Goal: Task Accomplishment & Management: Manage account settings

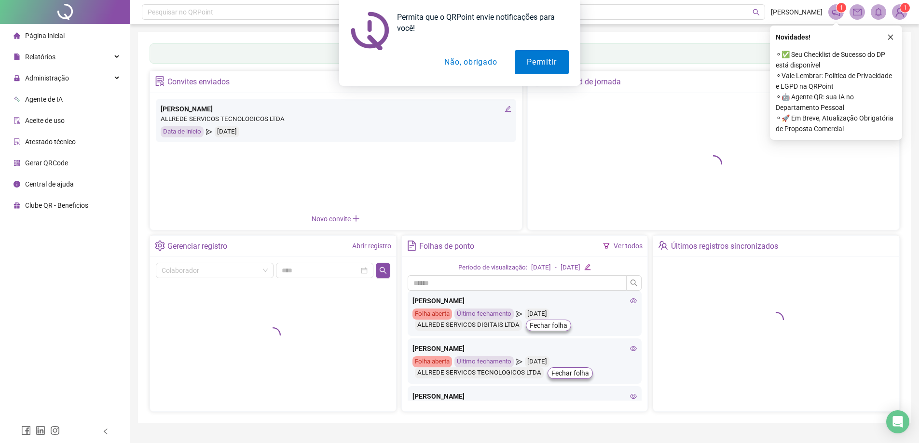
click at [459, 64] on button "Não, obrigado" at bounding box center [470, 62] width 77 height 24
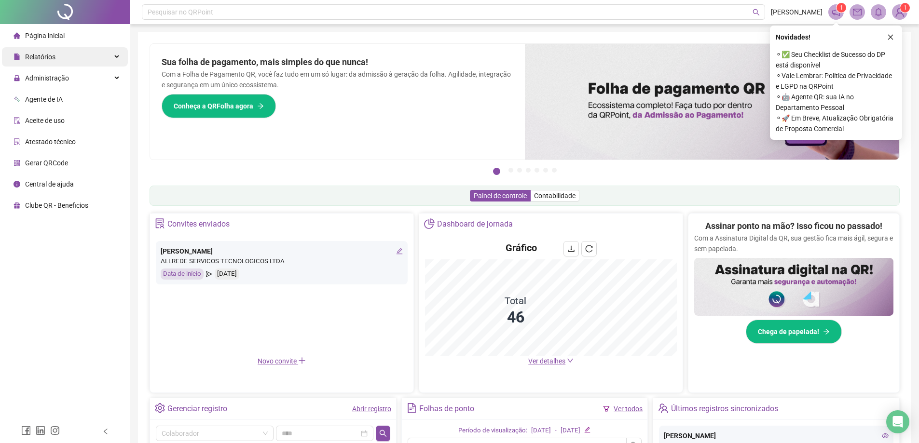
click at [74, 58] on div "Relatórios" at bounding box center [65, 56] width 126 height 19
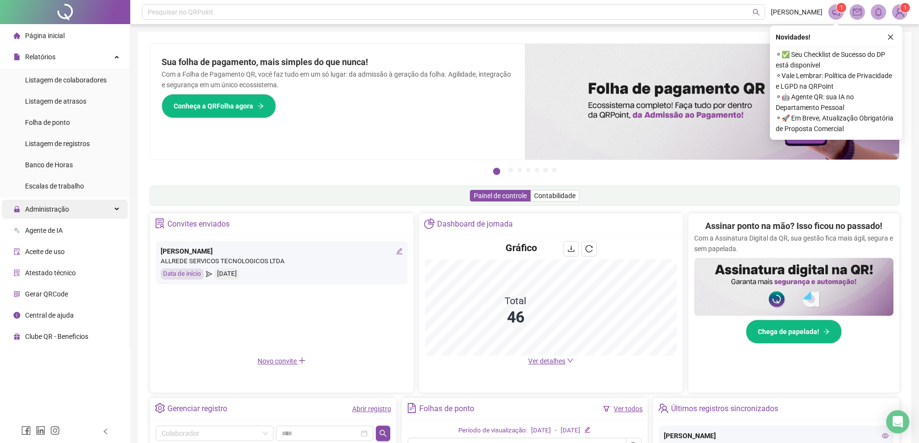
click at [80, 210] on div "Administração" at bounding box center [65, 209] width 126 height 19
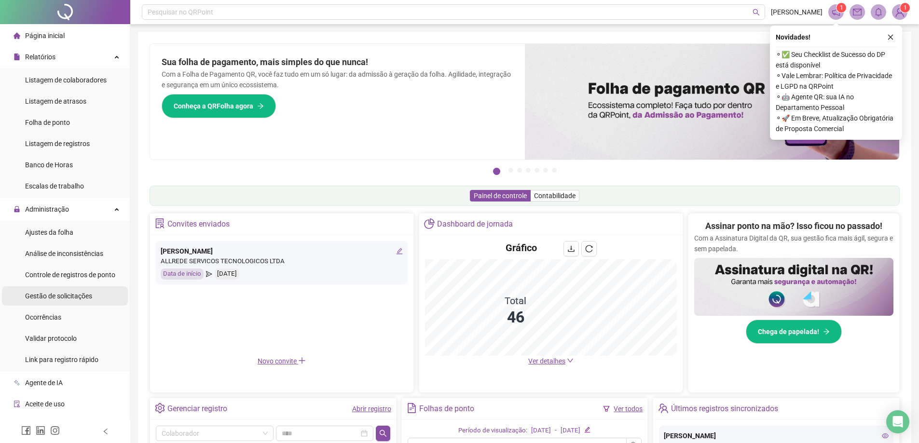
click at [77, 296] on span "Gestão de solicitações" at bounding box center [58, 296] width 67 height 8
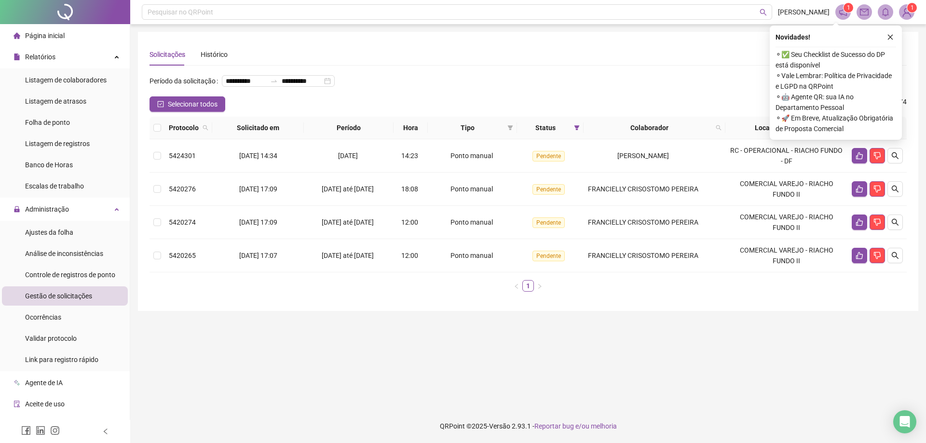
click at [696, 76] on div "**********" at bounding box center [527, 84] width 757 height 23
click at [66, 122] on span "Folha de ponto" at bounding box center [47, 123] width 45 height 8
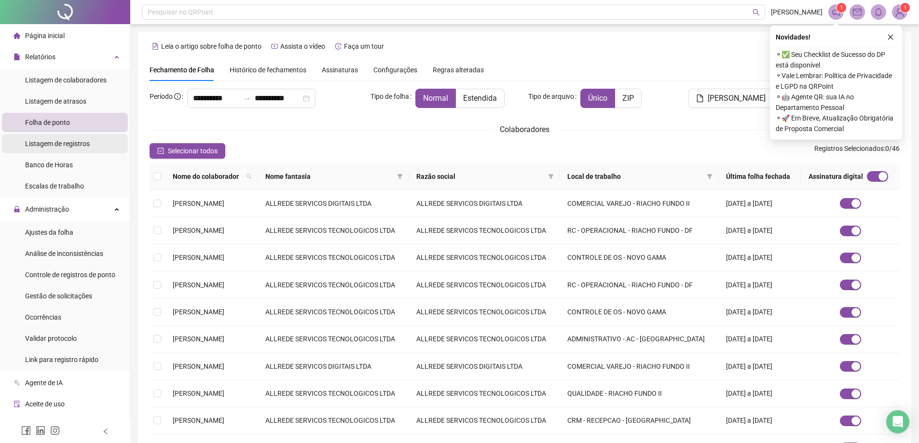
click at [72, 141] on span "Listagem de registros" at bounding box center [57, 144] width 65 height 8
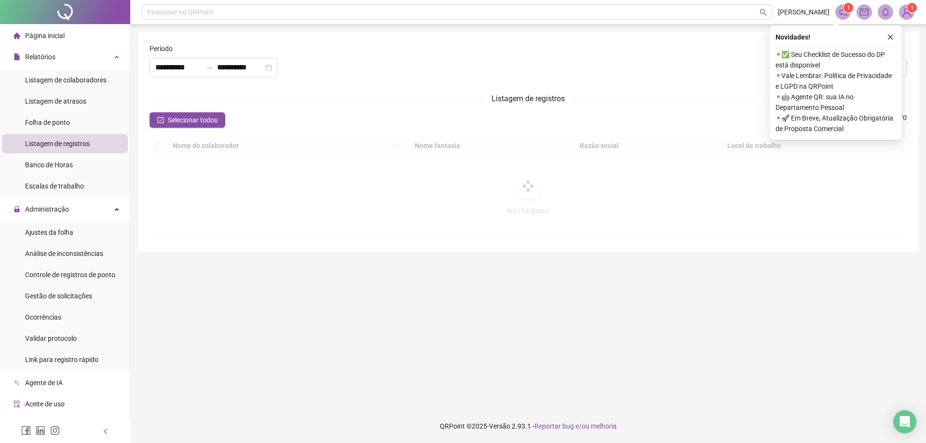
type input "**********"
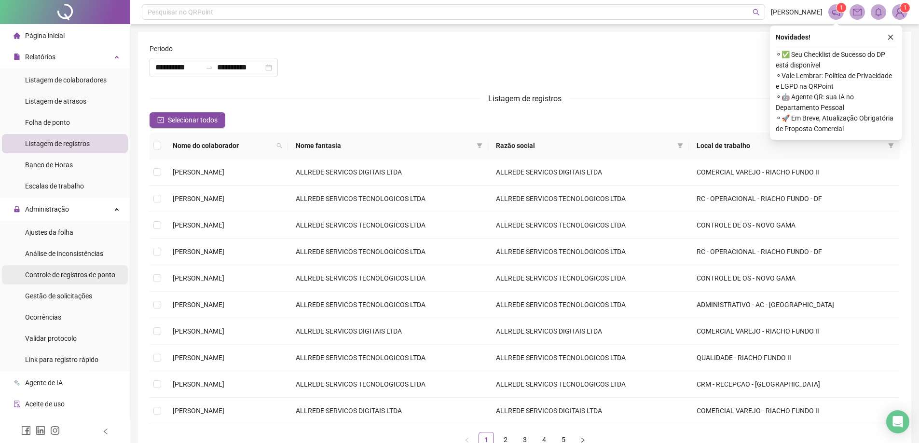
click at [106, 275] on span "Controle de registros de ponto" at bounding box center [70, 275] width 90 height 8
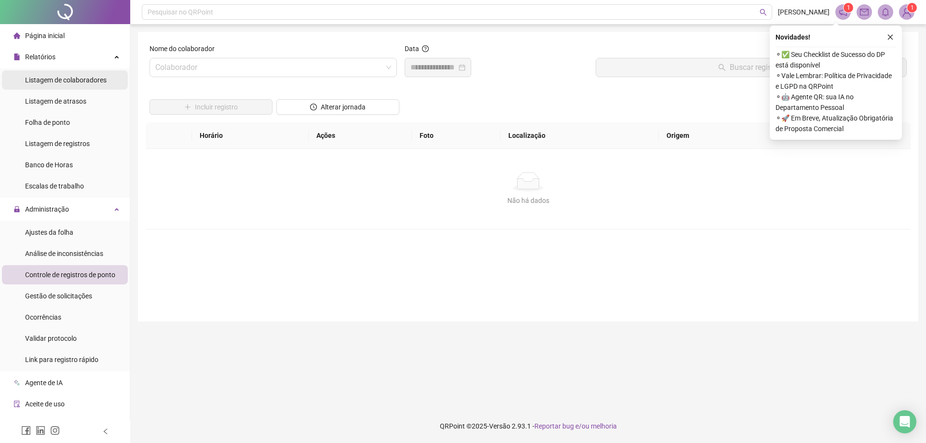
click at [65, 81] on span "Listagem de colaboradores" at bounding box center [65, 80] width 81 height 8
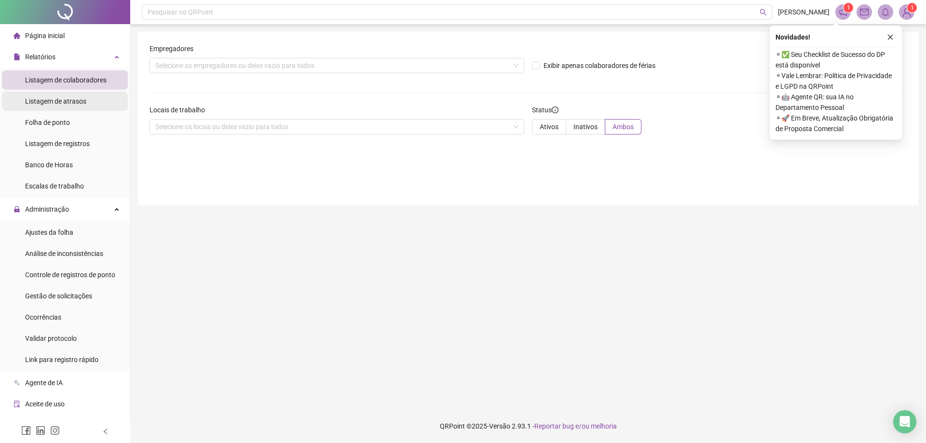
click at [57, 98] on span "Listagem de atrasos" at bounding box center [55, 101] width 61 height 8
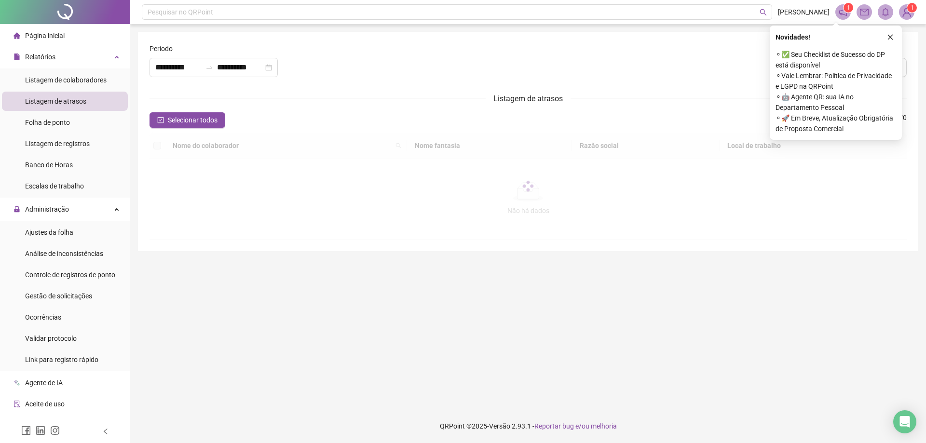
type input "**********"
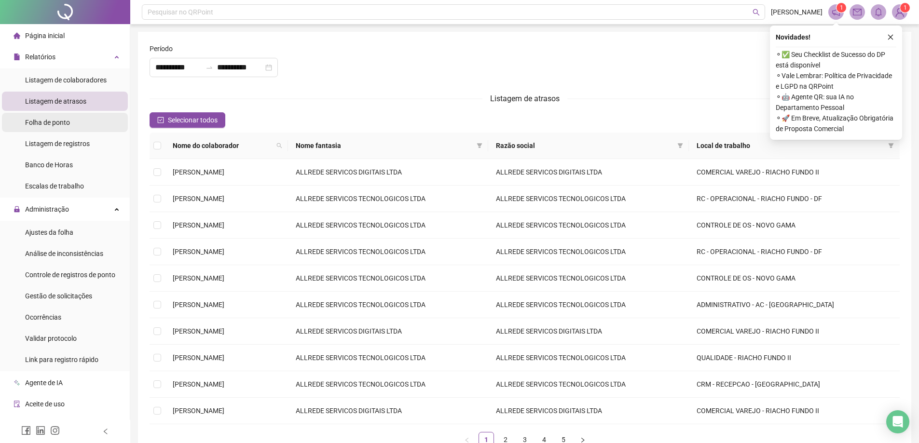
click at [49, 122] on span "Folha de ponto" at bounding box center [47, 123] width 45 height 8
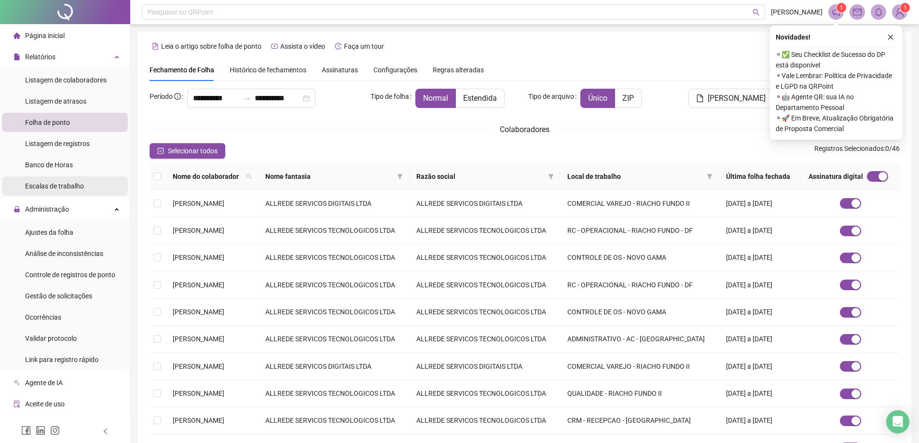
click at [68, 183] on span "Escalas de trabalho" at bounding box center [54, 186] width 59 height 8
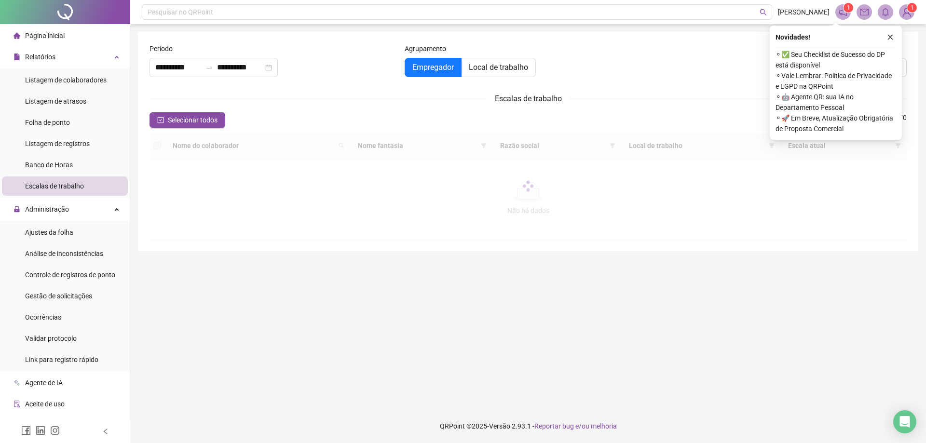
type input "**********"
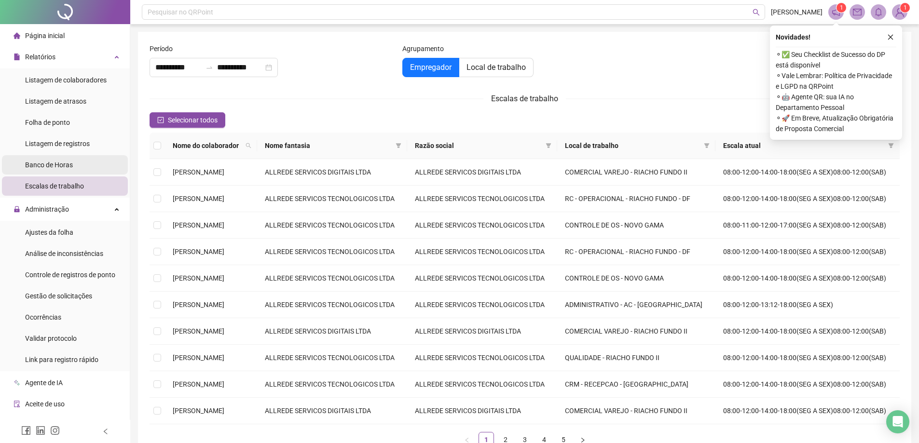
click at [66, 162] on span "Banco de Horas" at bounding box center [49, 165] width 48 height 8
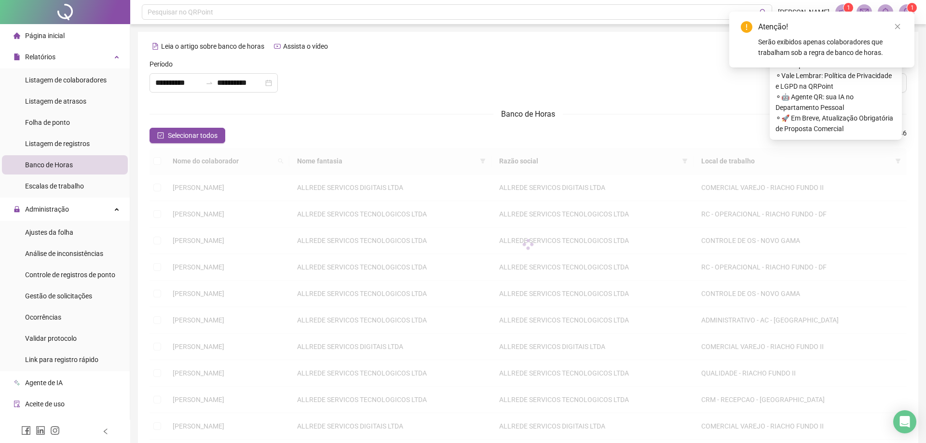
type input "**********"
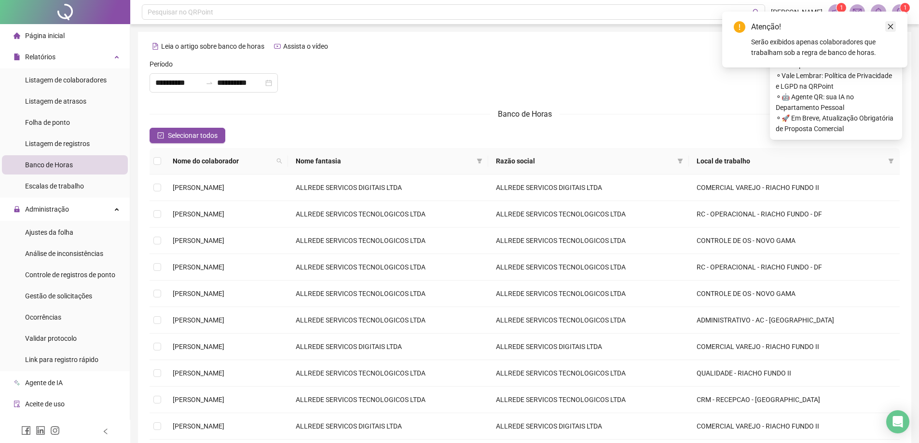
click at [892, 27] on icon "close" at bounding box center [890, 26] width 7 height 7
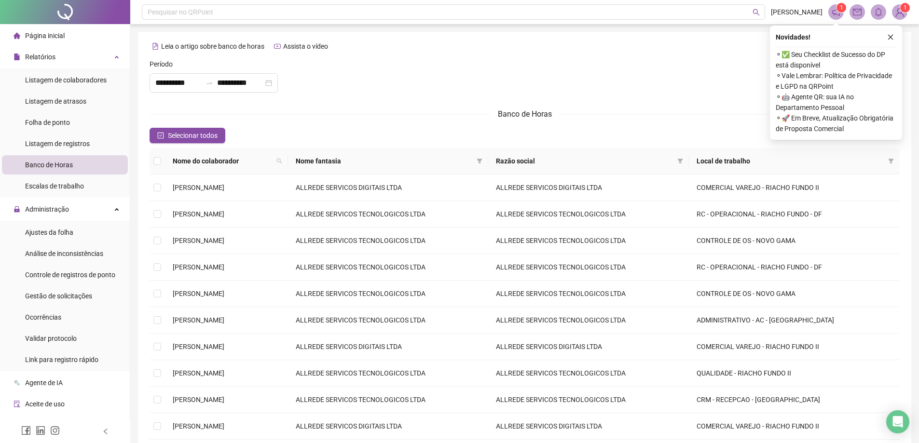
click at [891, 33] on button "button" at bounding box center [890, 37] width 12 height 12
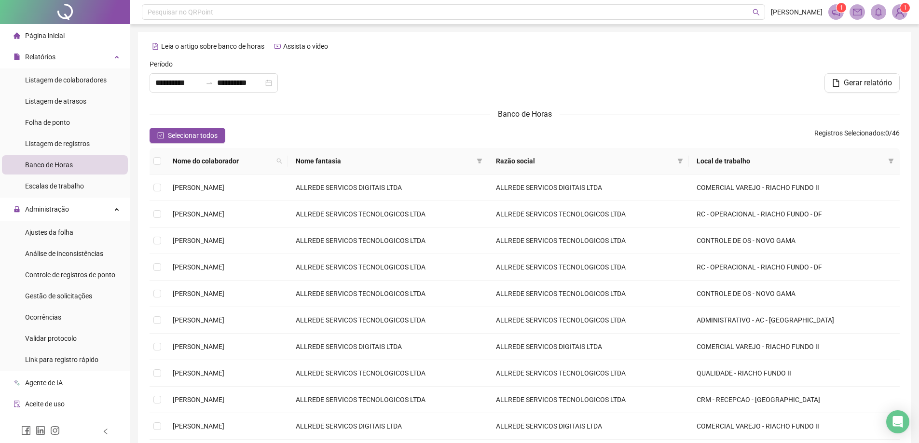
click at [904, 13] on img at bounding box center [899, 12] width 14 height 14
click at [774, 86] on div "Gerar relatório" at bounding box center [776, 82] width 245 height 19
click at [840, 13] on span at bounding box center [835, 11] width 15 height 15
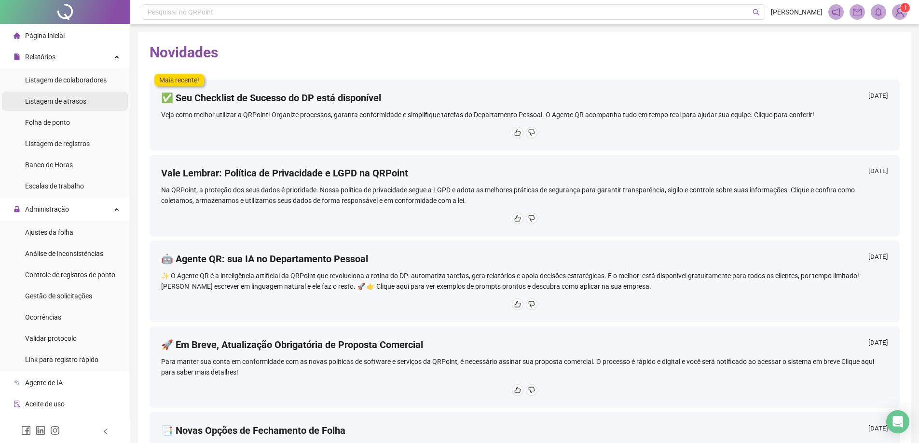
click at [64, 101] on span "Listagem de atrasos" at bounding box center [55, 101] width 61 height 8
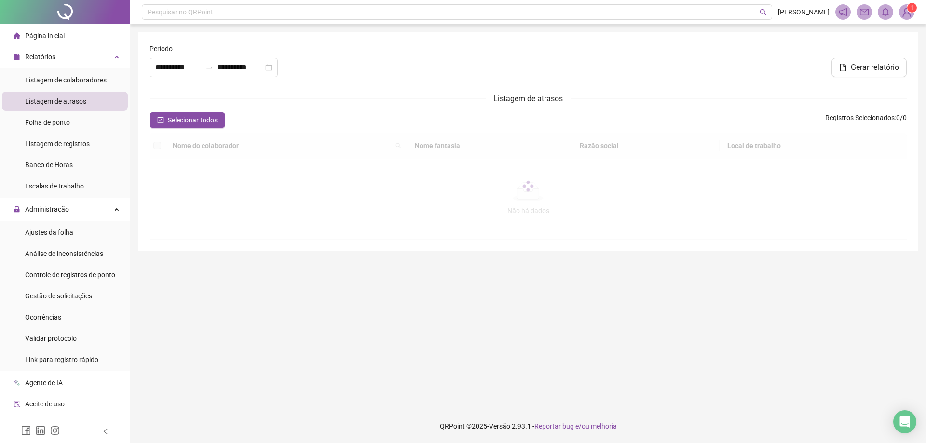
type input "**********"
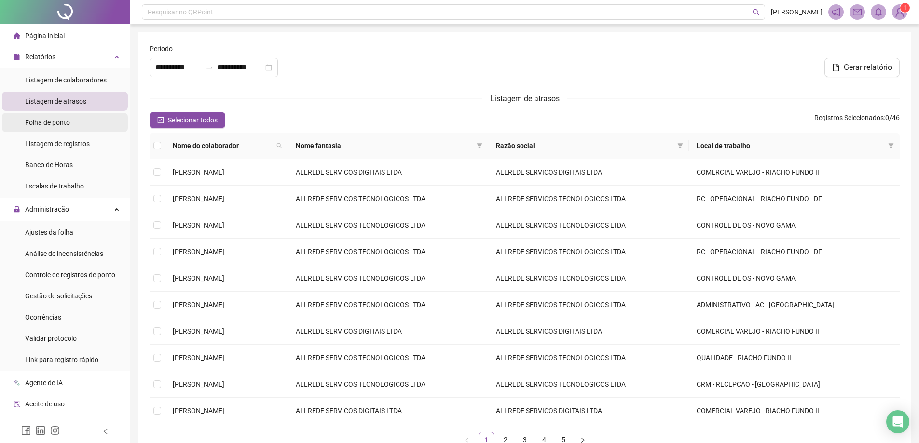
click at [69, 127] on div "Folha de ponto" at bounding box center [47, 122] width 45 height 19
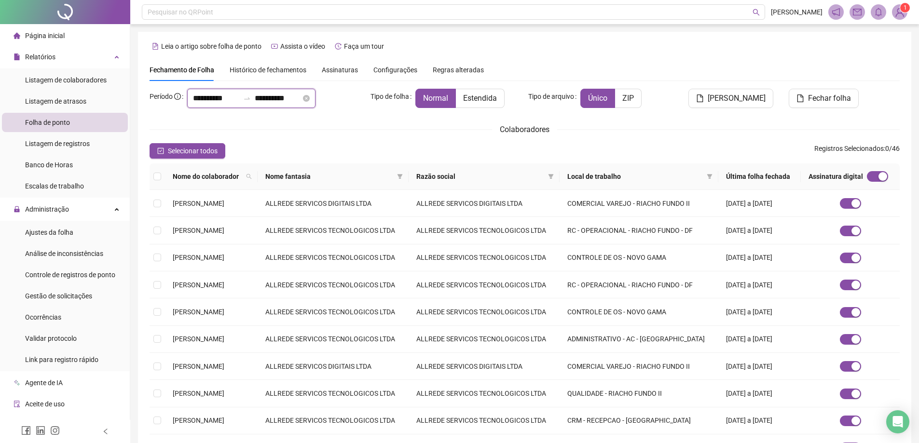
click at [212, 97] on input "**********" at bounding box center [216, 99] width 46 height 12
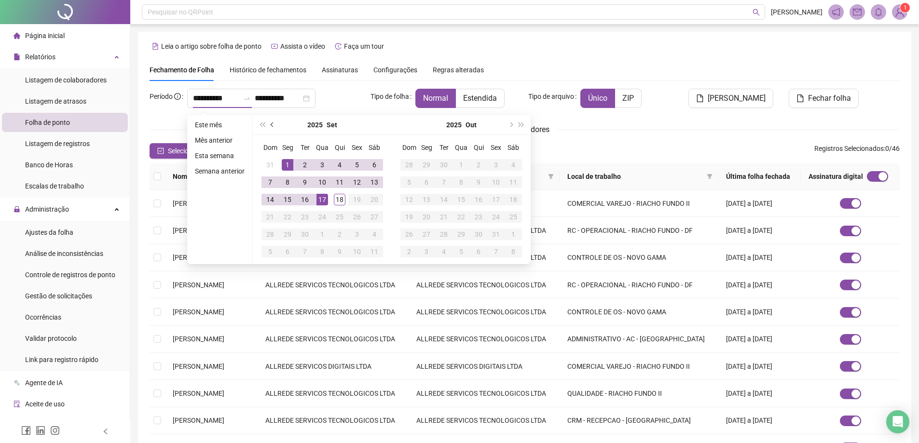
click at [270, 123] on button "prev-year" at bounding box center [272, 124] width 11 height 19
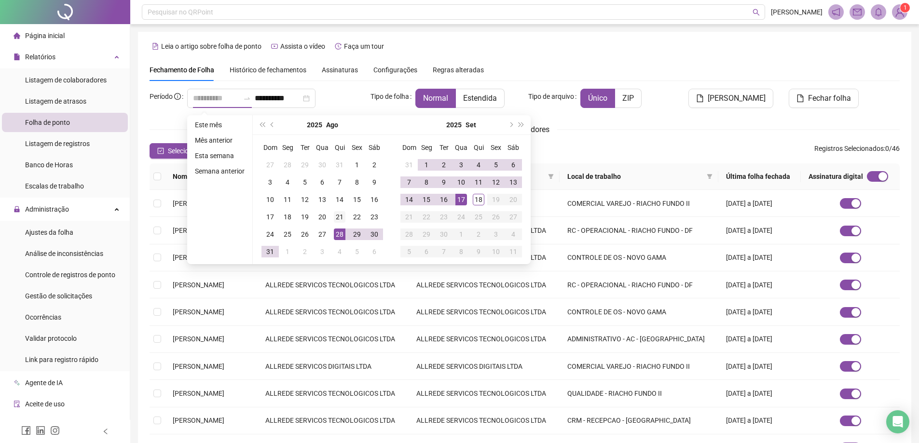
type input "**********"
click at [338, 216] on div "21" at bounding box center [340, 217] width 12 height 12
type input "**********"
click at [460, 198] on div "17" at bounding box center [461, 200] width 12 height 12
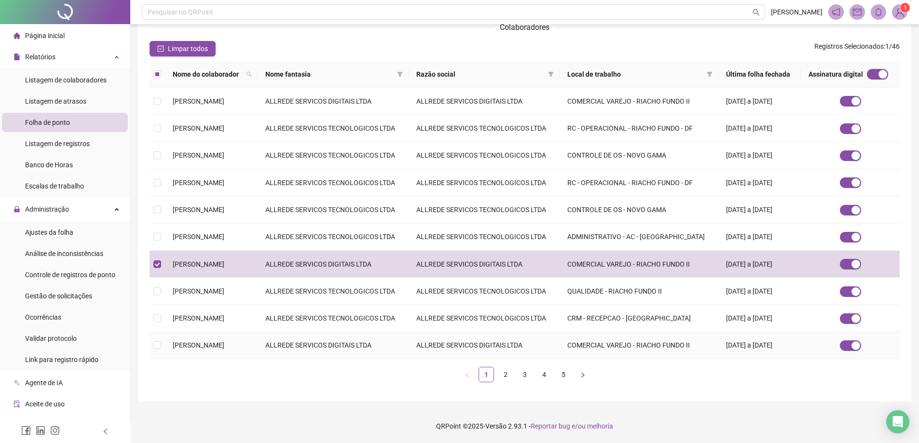
scroll to position [202, 0]
click at [151, 340] on td at bounding box center [156, 345] width 15 height 27
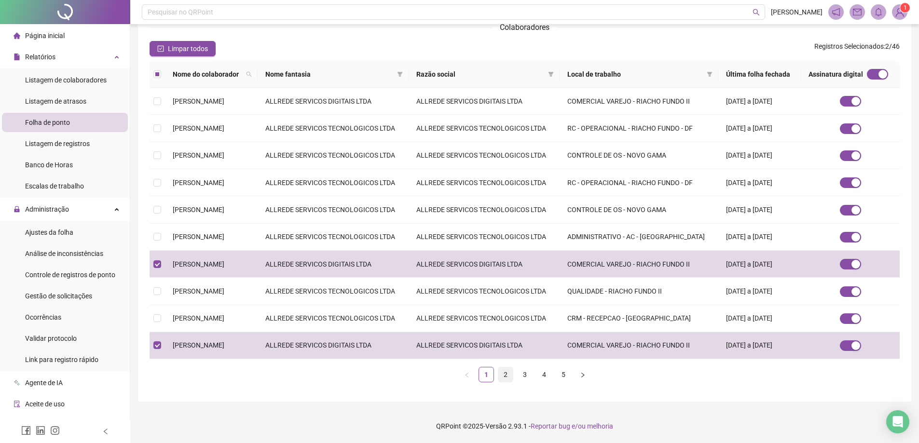
click at [506, 370] on link "2" at bounding box center [505, 374] width 14 height 14
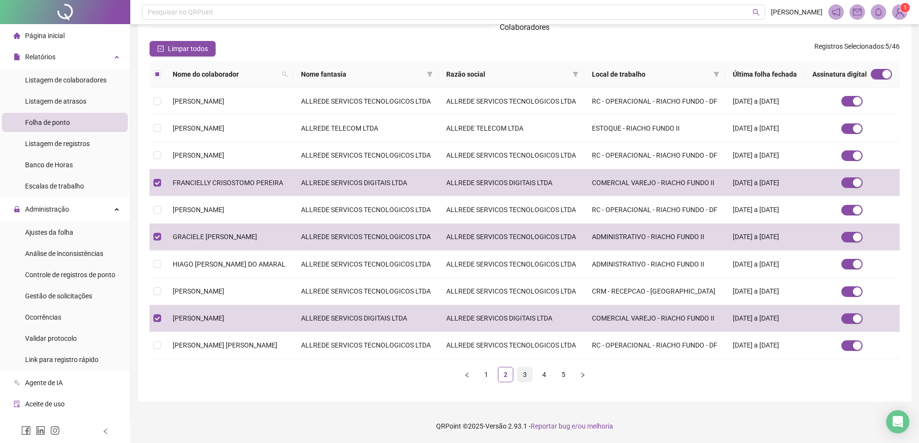
click at [526, 374] on link "3" at bounding box center [524, 374] width 14 height 14
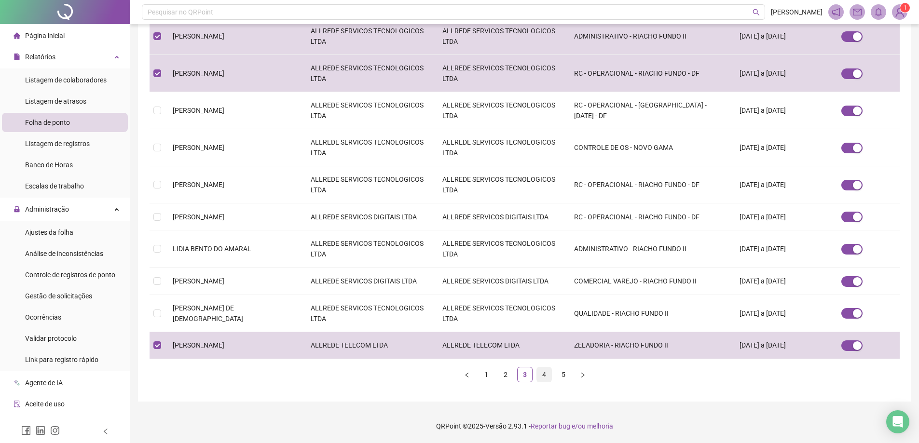
click at [540, 374] on link "4" at bounding box center [544, 374] width 14 height 14
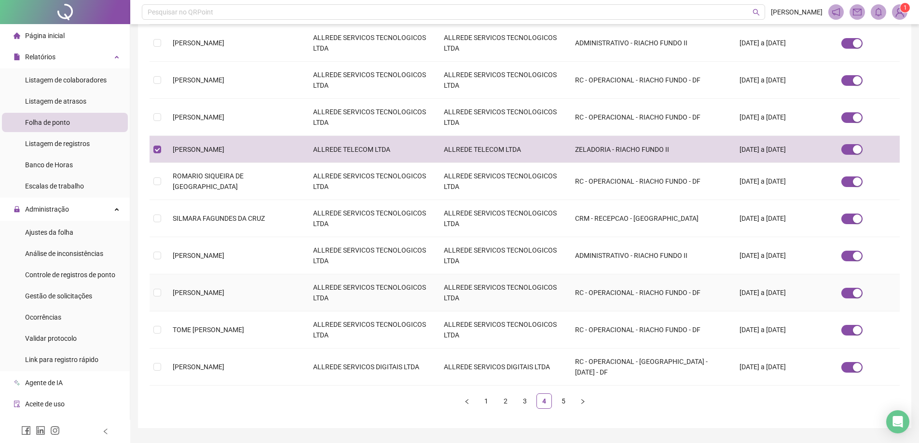
scroll to position [193, 0]
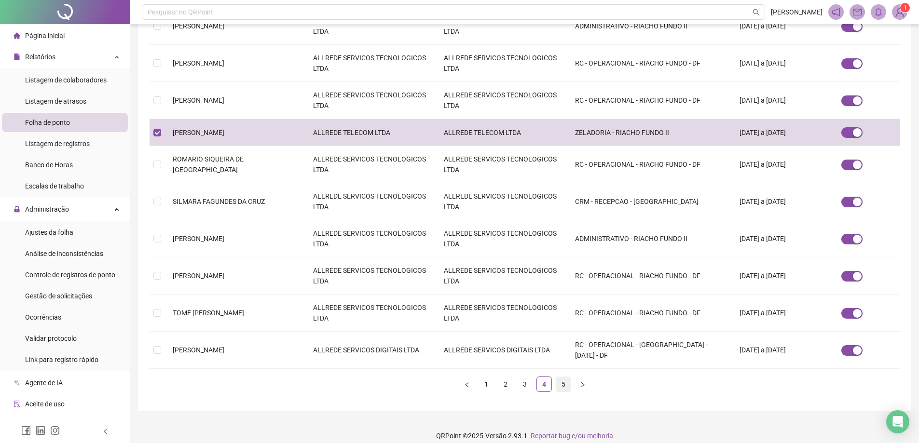
click at [562, 382] on link "5" at bounding box center [563, 384] width 14 height 14
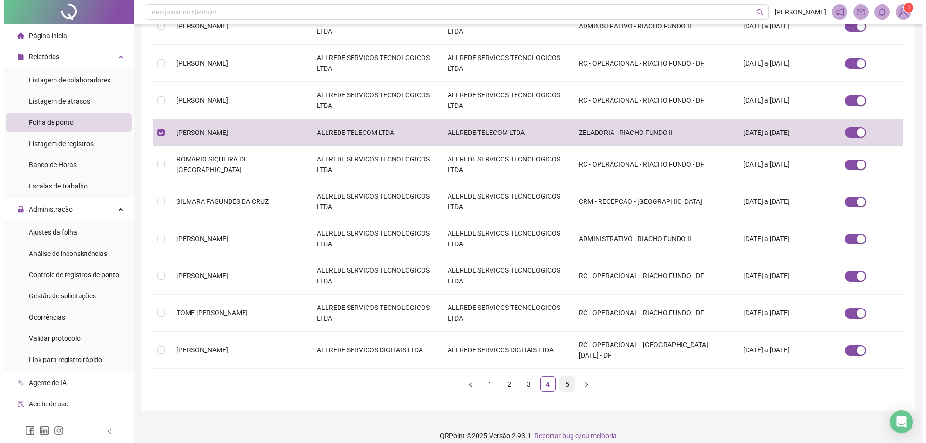
scroll to position [0, 0]
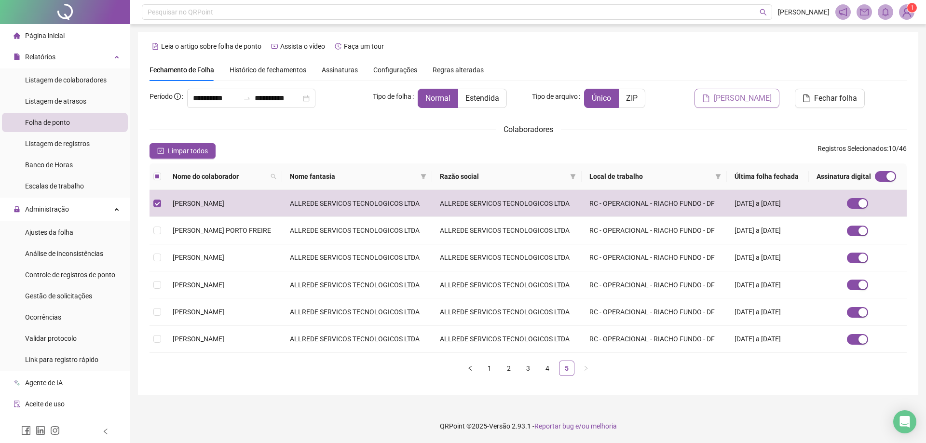
click at [731, 97] on span "Gerar espelho" at bounding box center [743, 99] width 58 height 12
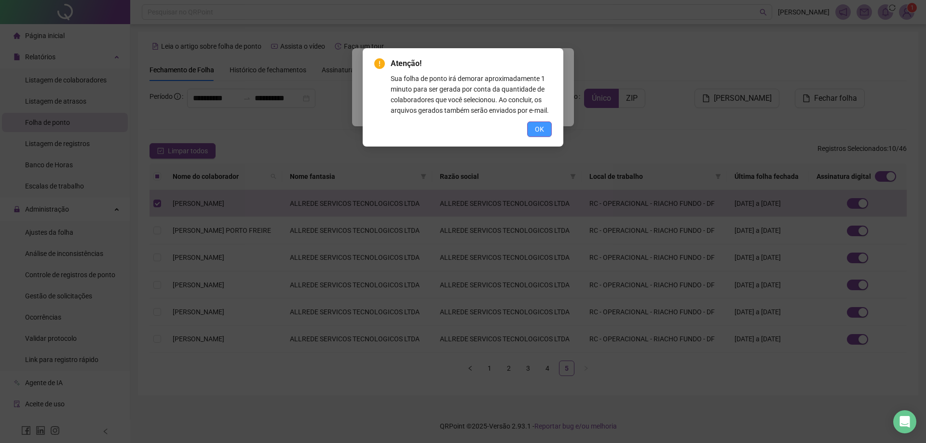
click at [536, 124] on span "OK" at bounding box center [539, 129] width 9 height 11
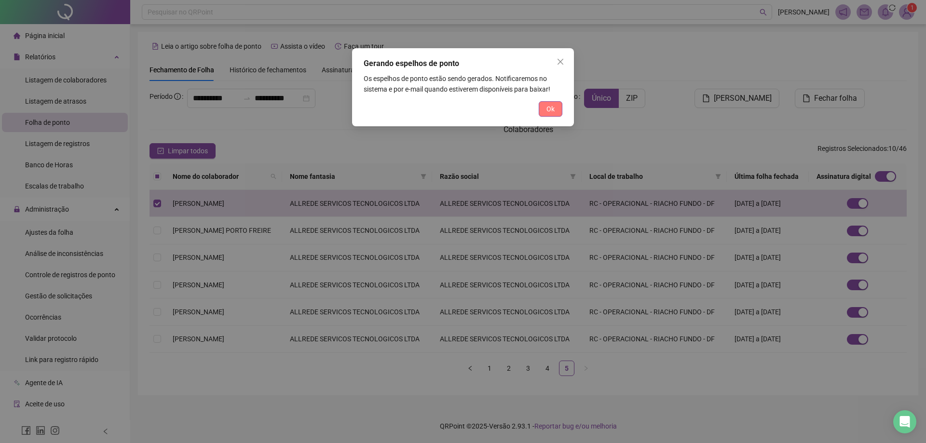
click at [552, 105] on span "Ok" at bounding box center [550, 109] width 8 height 11
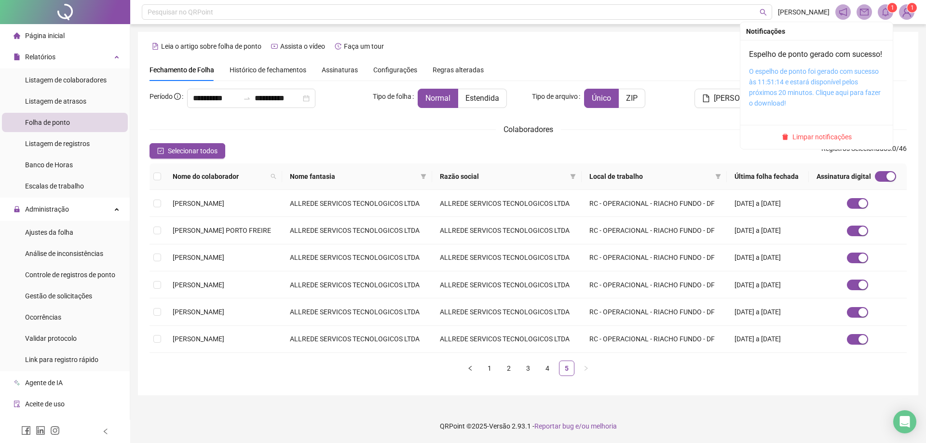
click at [805, 95] on link "O espelho de ponto foi gerado com sucesso às 11:51:14 e estará disponível pelos…" at bounding box center [815, 88] width 132 height 40
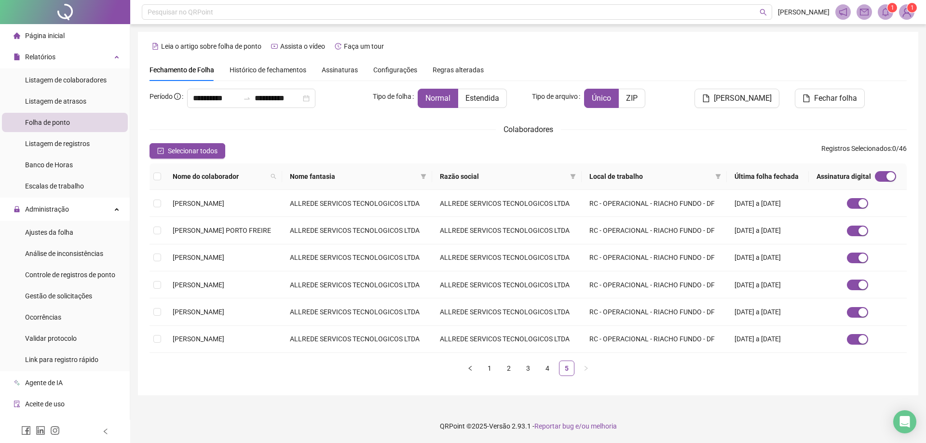
scroll to position [48, 0]
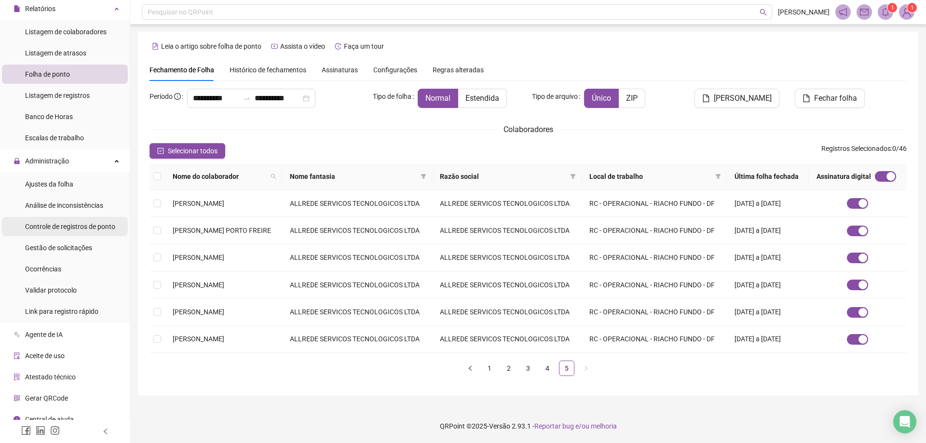
click at [88, 229] on span "Controle de registros de ponto" at bounding box center [70, 227] width 90 height 8
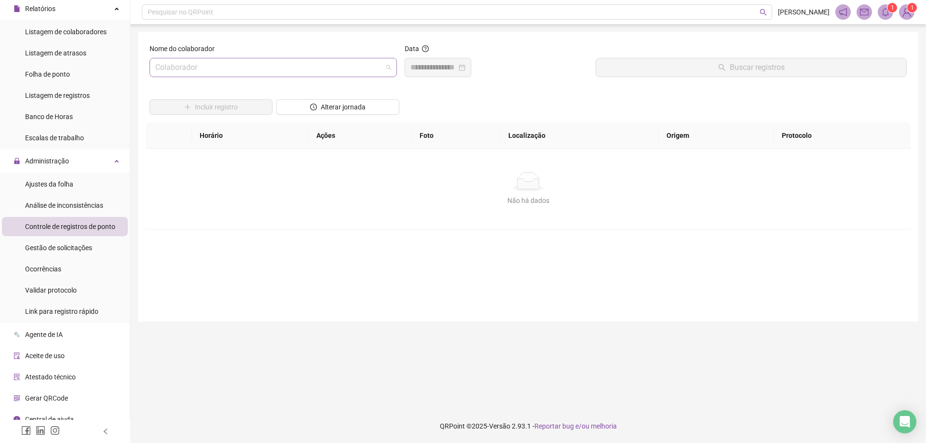
click at [183, 68] on input "search" at bounding box center [268, 67] width 227 height 18
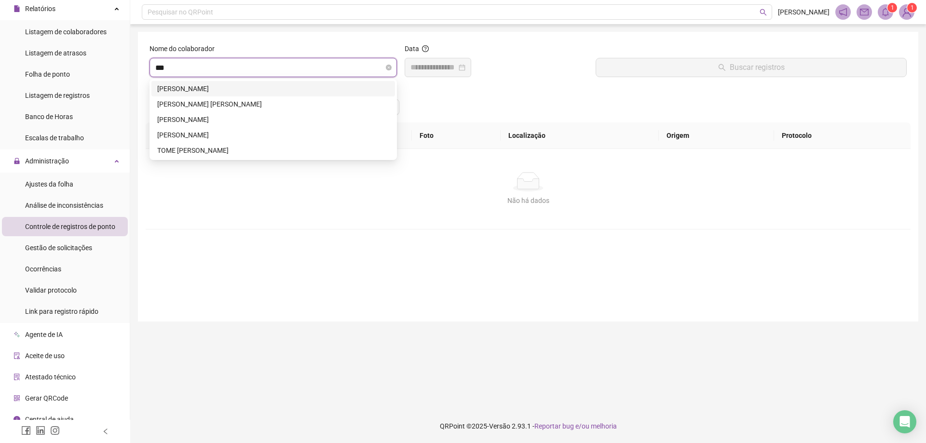
type input "****"
click at [203, 87] on div "MEIRIAN DE OLIVEIRA SOARES" at bounding box center [273, 88] width 232 height 11
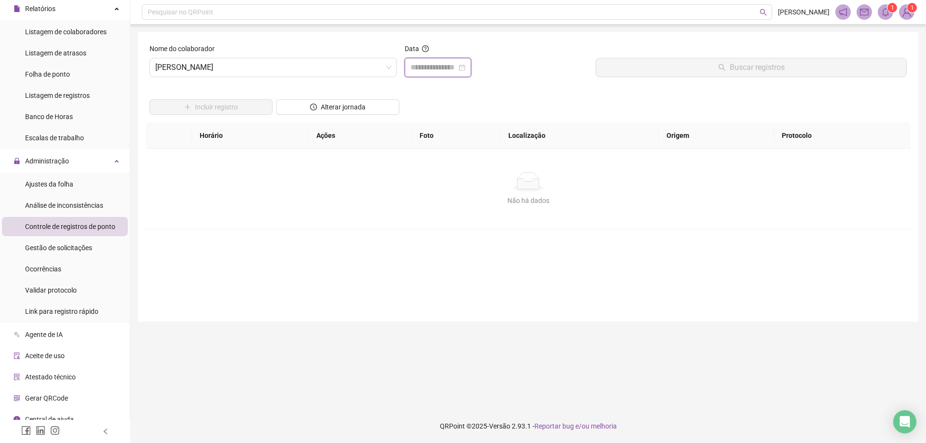
click at [448, 68] on input at bounding box center [433, 68] width 46 height 12
click at [427, 65] on input at bounding box center [433, 68] width 46 height 12
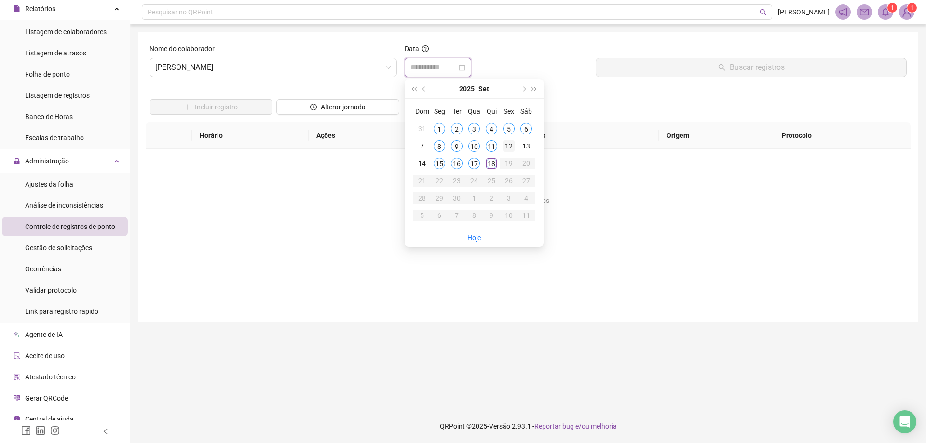
type input "**********"
click at [510, 144] on div "12" at bounding box center [509, 146] width 12 height 12
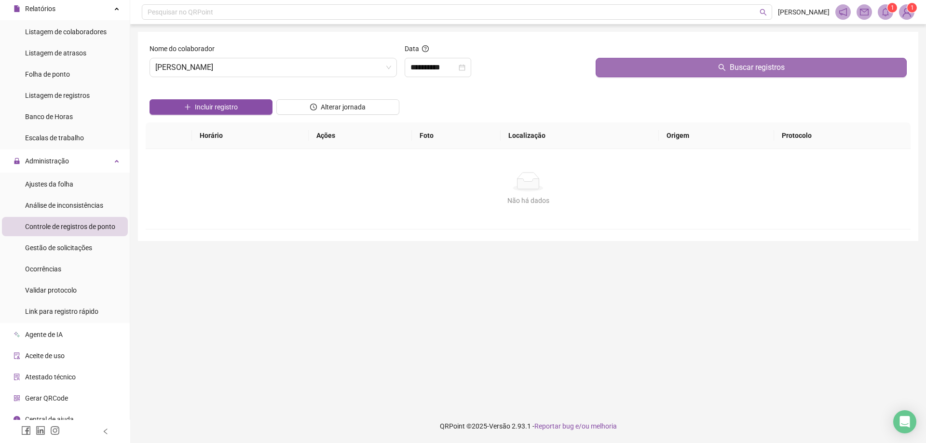
click at [779, 67] on span "Buscar registros" at bounding box center [757, 68] width 55 height 12
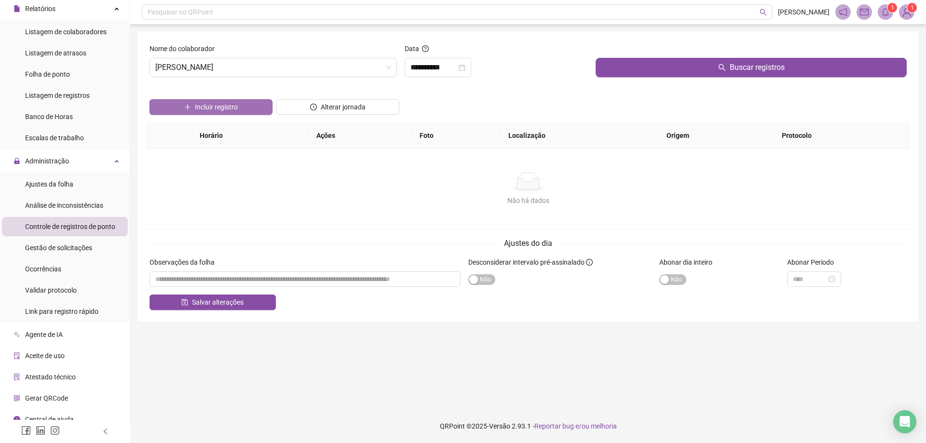
click at [222, 101] on button "Incluir registro" at bounding box center [210, 106] width 123 height 15
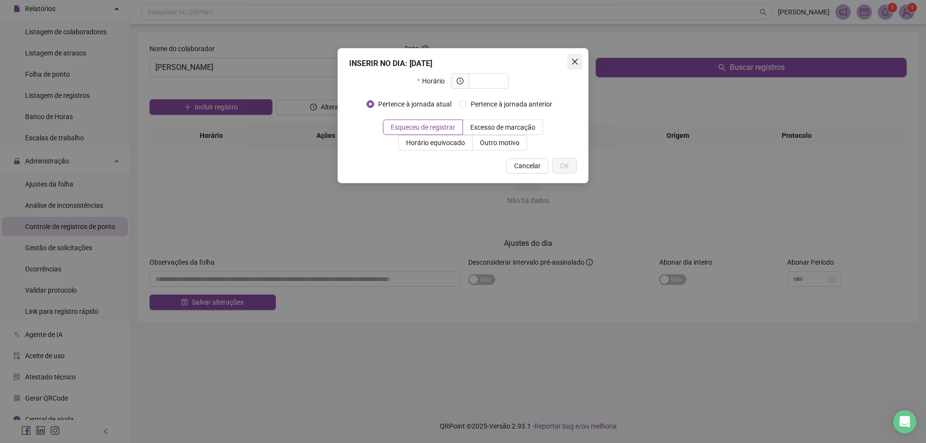
click at [574, 58] on icon "close" at bounding box center [575, 62] width 8 height 8
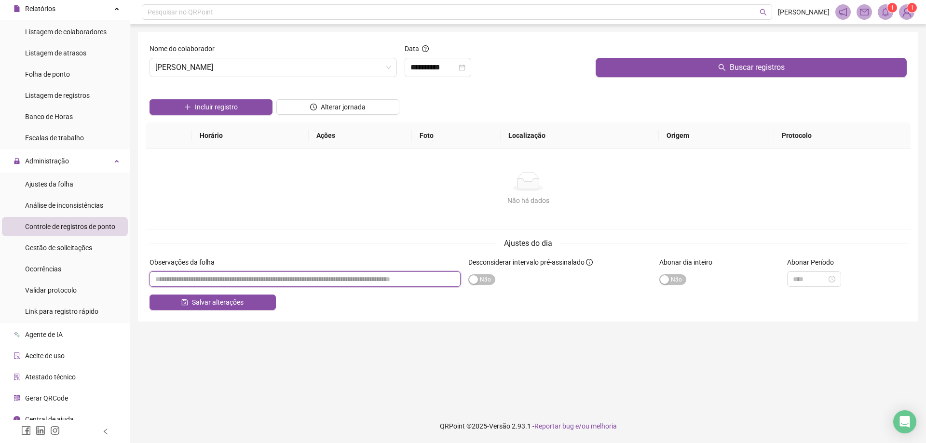
click at [411, 281] on input "textarea" at bounding box center [304, 278] width 311 height 15
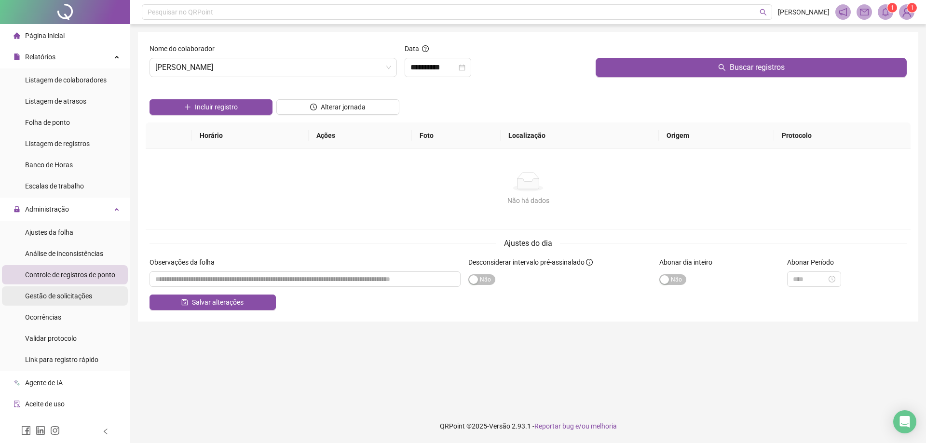
click at [77, 297] on span "Gestão de solicitações" at bounding box center [58, 296] width 67 height 8
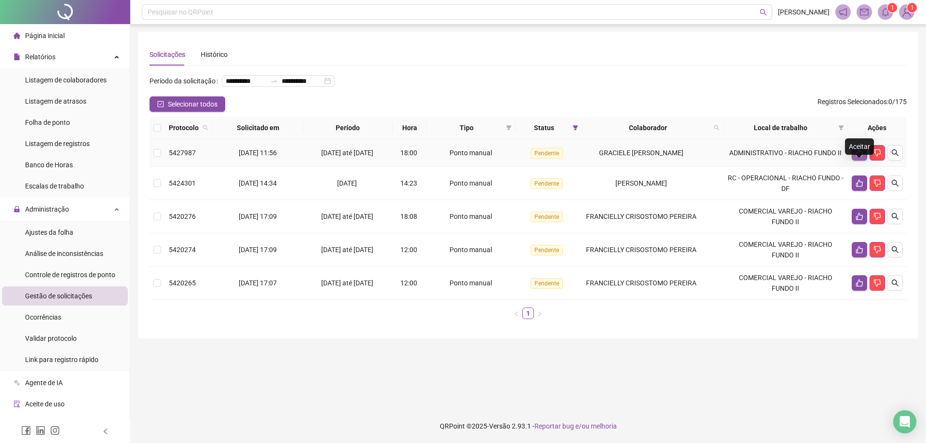
click at [856, 157] on icon "like" at bounding box center [859, 153] width 8 height 8
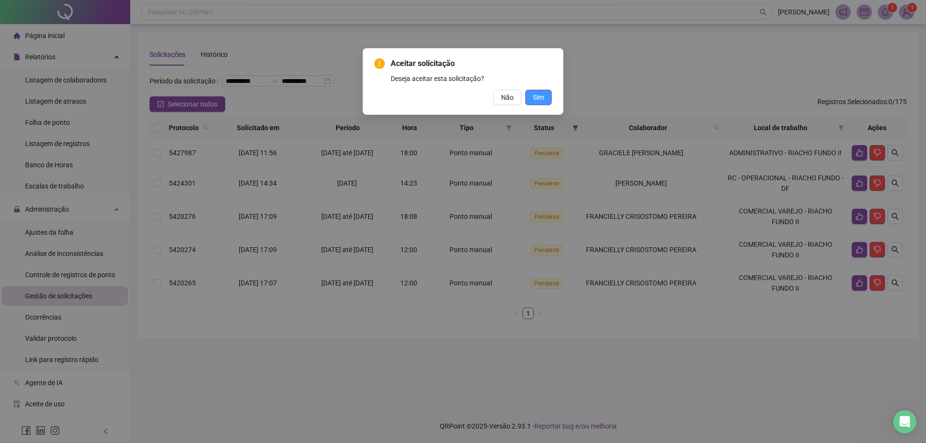
click at [539, 97] on span "Sim" at bounding box center [538, 97] width 11 height 11
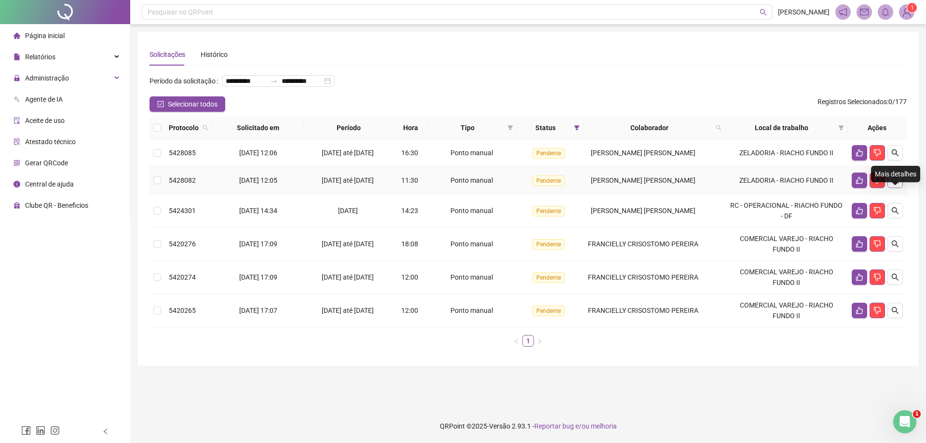
click at [893, 184] on icon "search" at bounding box center [895, 180] width 8 height 8
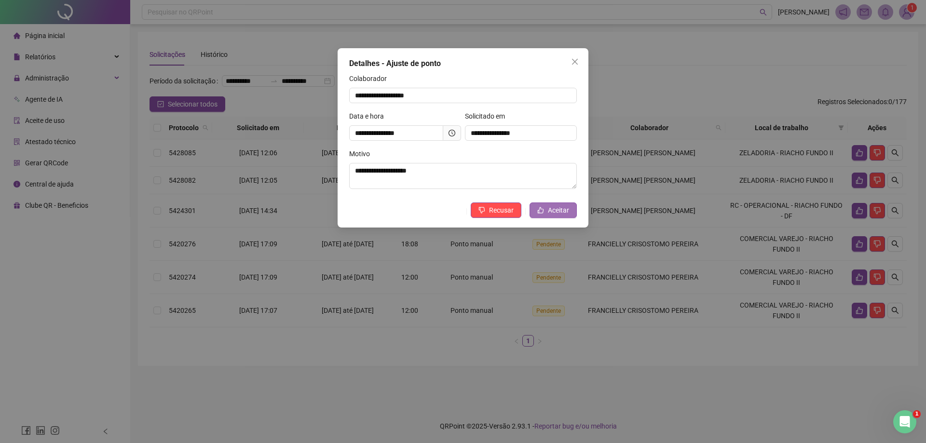
click at [554, 208] on span "Aceitar" at bounding box center [558, 210] width 21 height 11
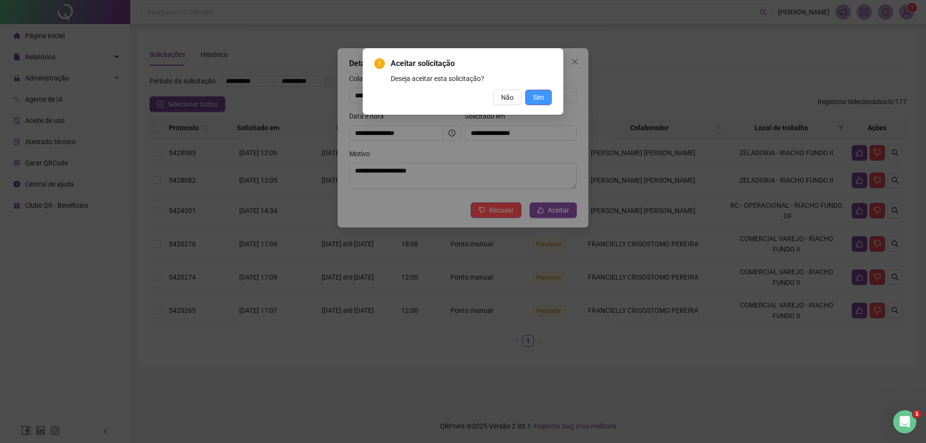
click at [538, 96] on span "Sim" at bounding box center [538, 97] width 11 height 11
